Goal: Entertainment & Leisure: Consume media (video, audio)

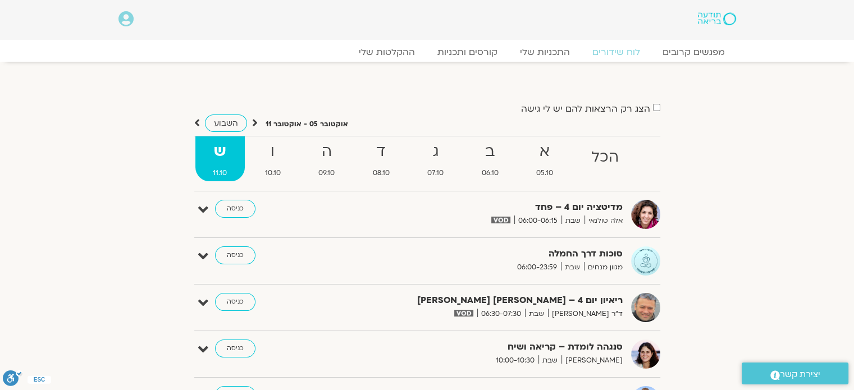
scroll to position [112, 0]
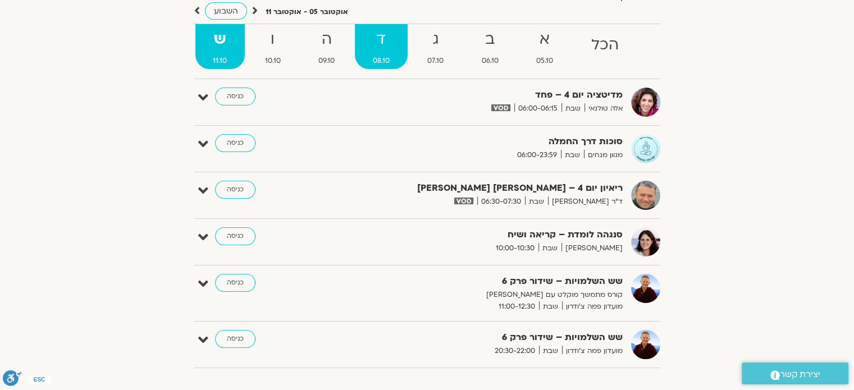
click at [380, 56] on span "08.10" at bounding box center [381, 61] width 53 height 12
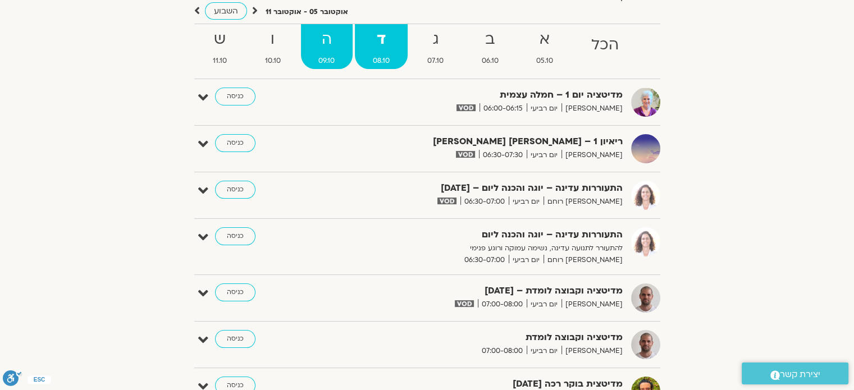
click at [333, 54] on link "ה 09.10" at bounding box center [327, 46] width 52 height 45
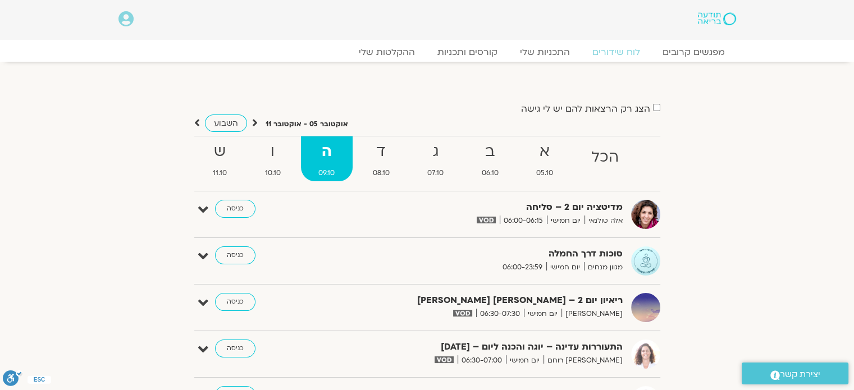
scroll to position [56, 0]
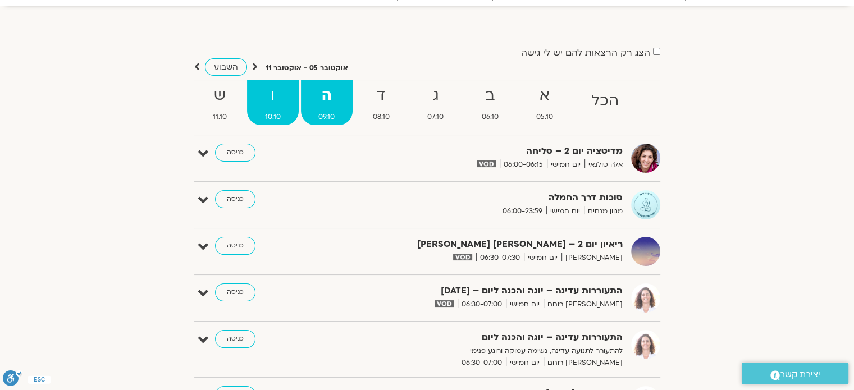
click at [286, 102] on strong "ו" at bounding box center [273, 95] width 52 height 25
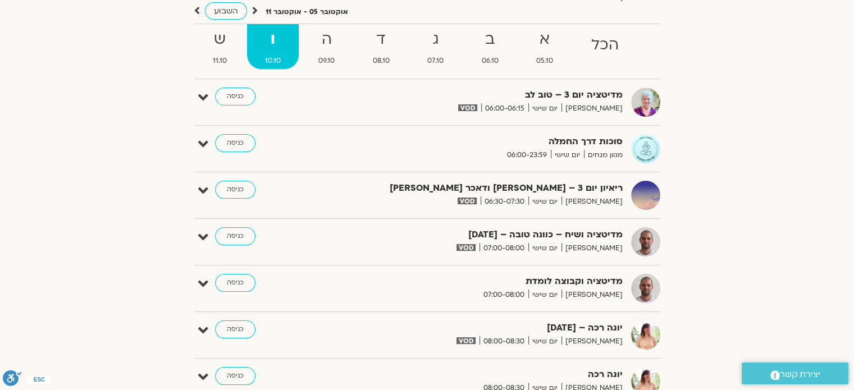
scroll to position [0, 0]
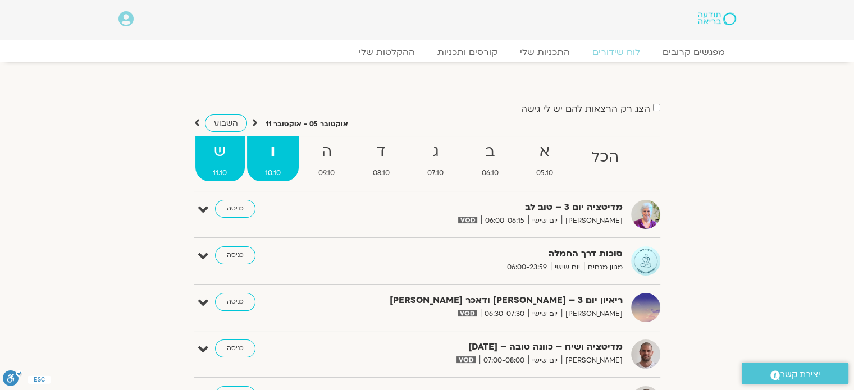
click at [223, 154] on strong "ש" at bounding box center [220, 151] width 50 height 25
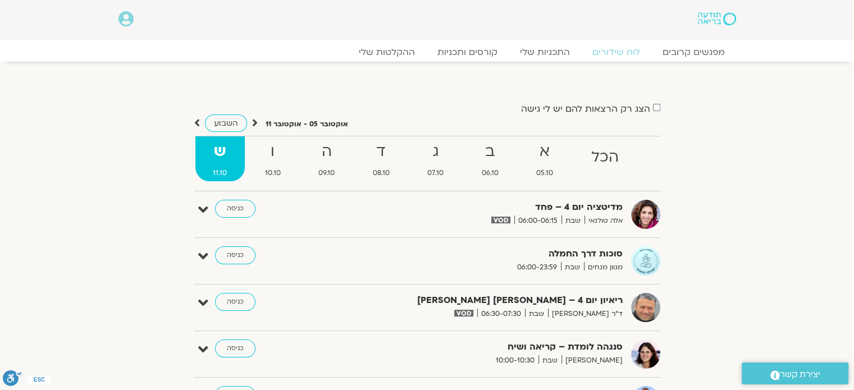
scroll to position [56, 0]
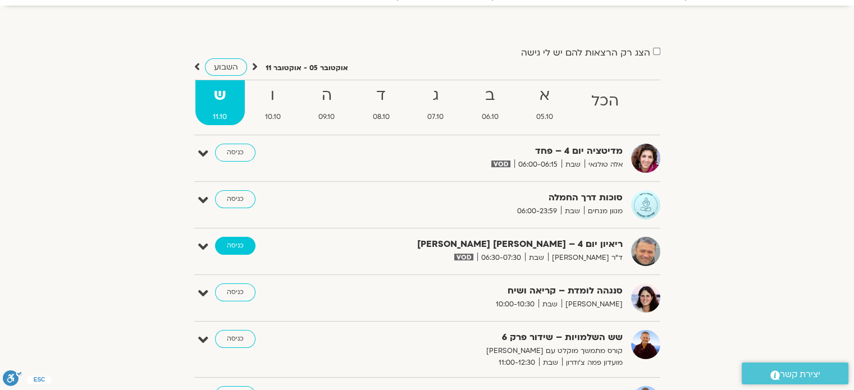
click at [226, 242] on link "כניסה" at bounding box center [235, 246] width 40 height 18
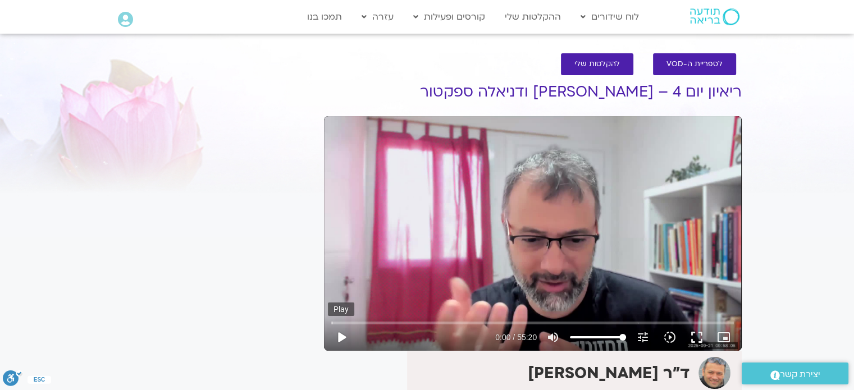
click at [344, 336] on button "play_arrow" at bounding box center [341, 337] width 27 height 27
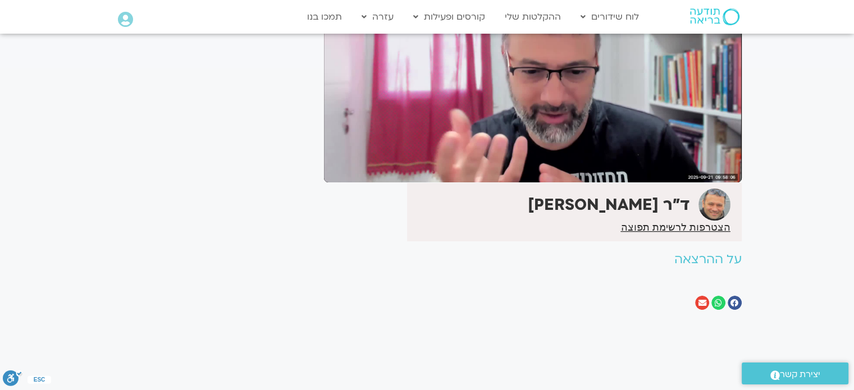
scroll to position [56, 0]
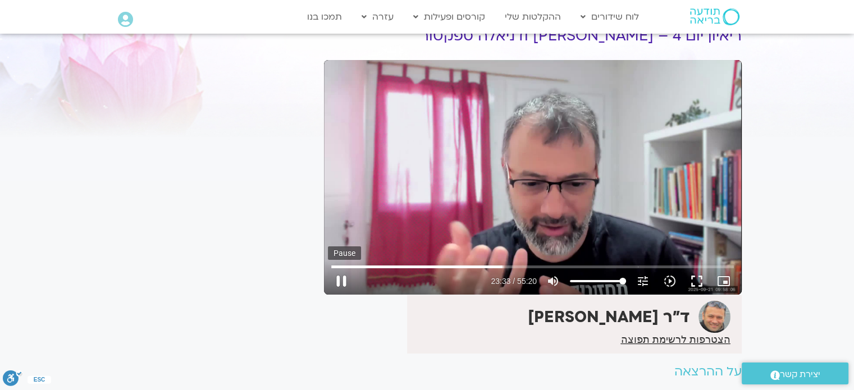
click at [341, 282] on button "pause" at bounding box center [341, 281] width 27 height 27
type input "1413.30194"
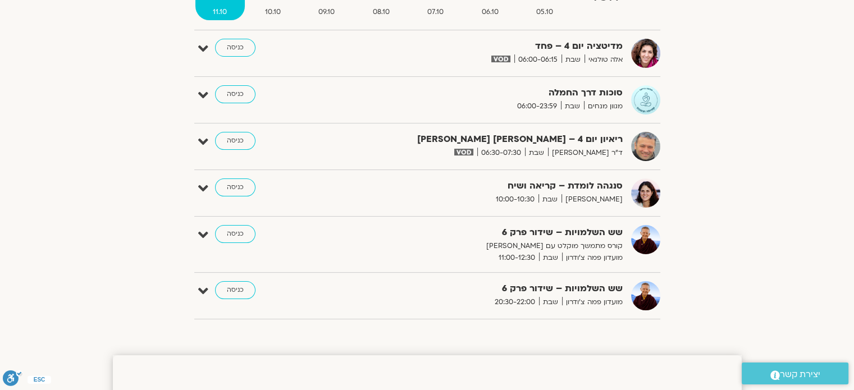
scroll to position [49, 0]
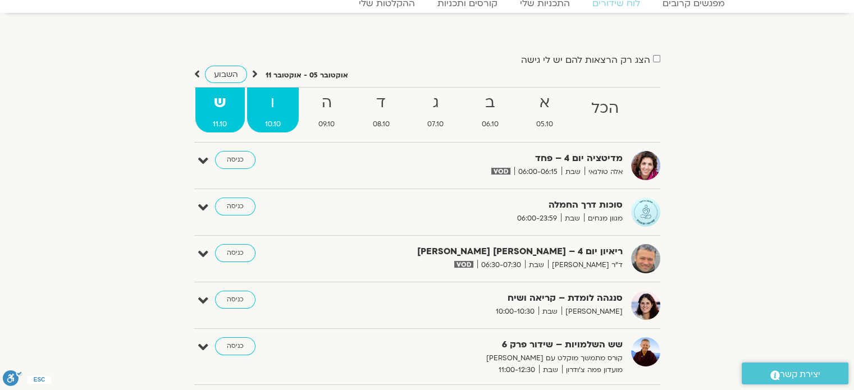
click at [271, 109] on strong "ו" at bounding box center [273, 102] width 52 height 25
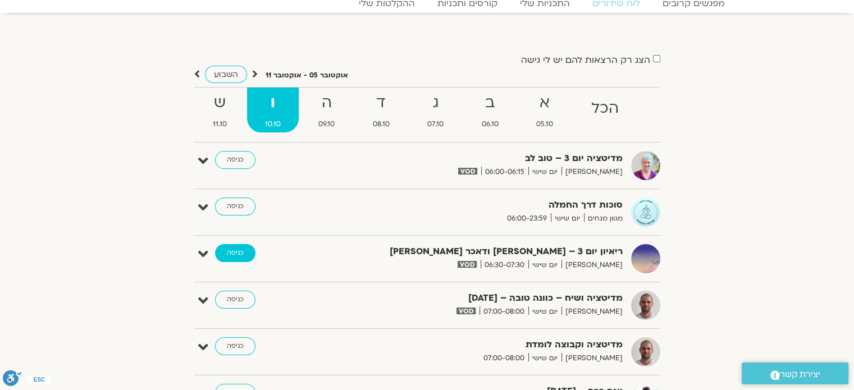
click at [240, 250] on link "כניסה" at bounding box center [235, 253] width 40 height 18
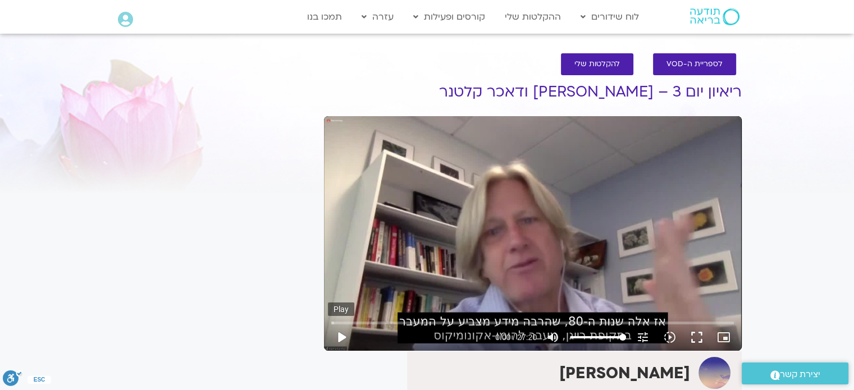
click at [339, 335] on button "play_arrow" at bounding box center [341, 337] width 27 height 27
click at [694, 336] on button "fullscreen" at bounding box center [696, 337] width 27 height 27
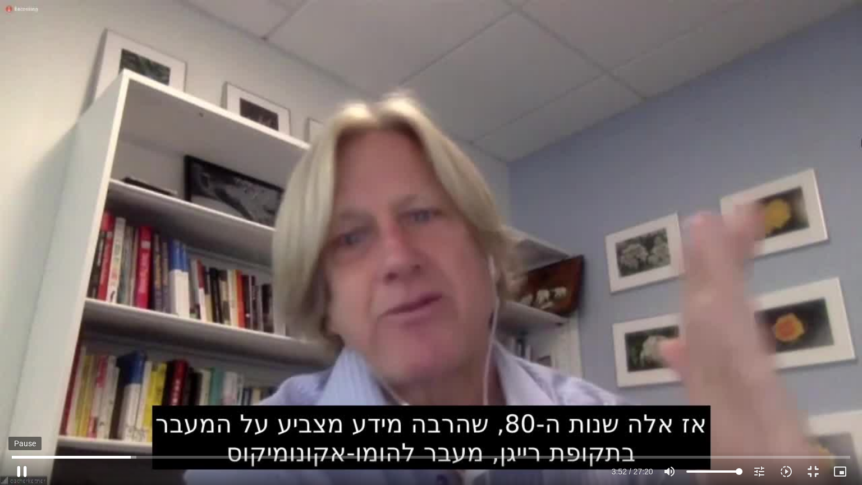
click at [21, 469] on button "pause" at bounding box center [21, 471] width 27 height 27
type input "232.859038"
